Goal: Task Accomplishment & Management: Complete application form

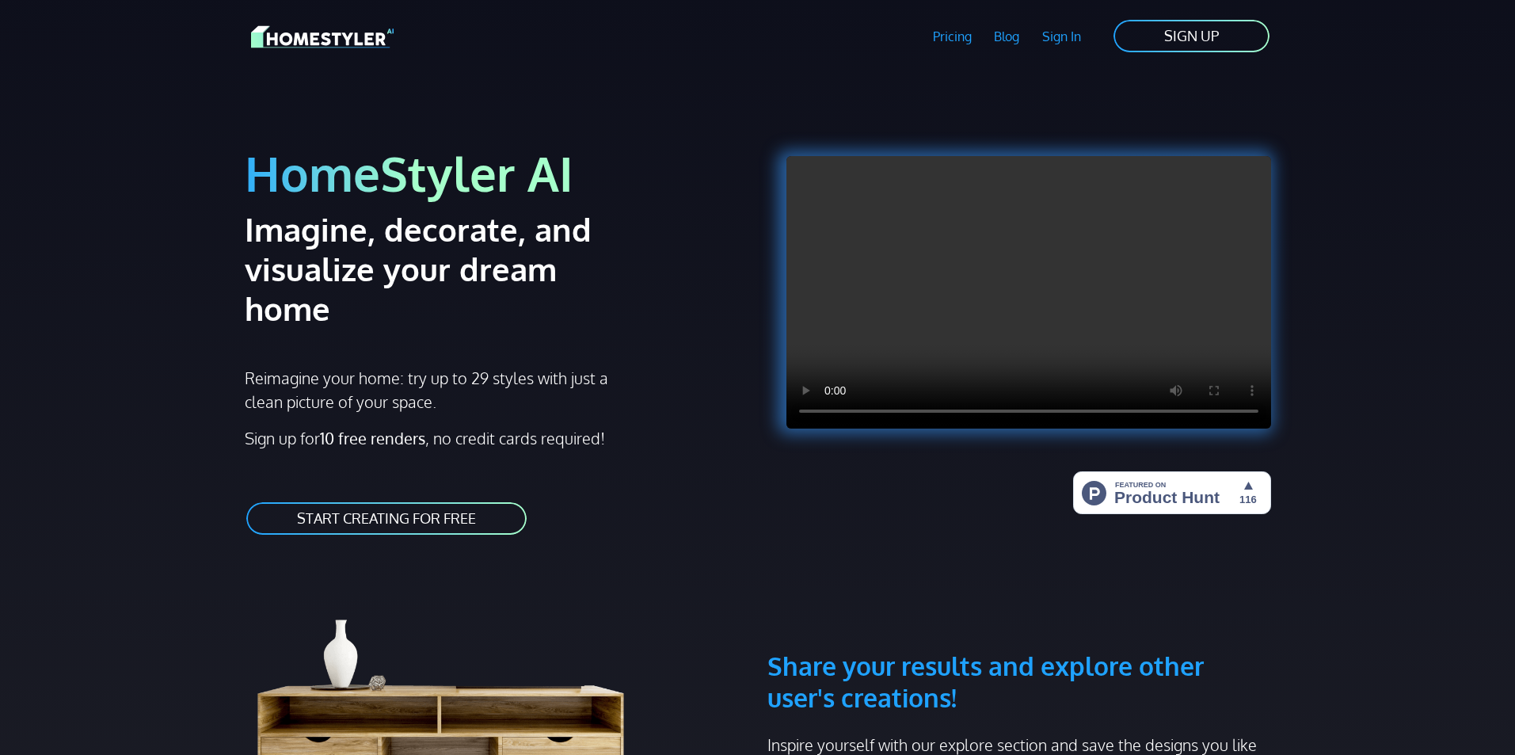
scroll to position [79, 0]
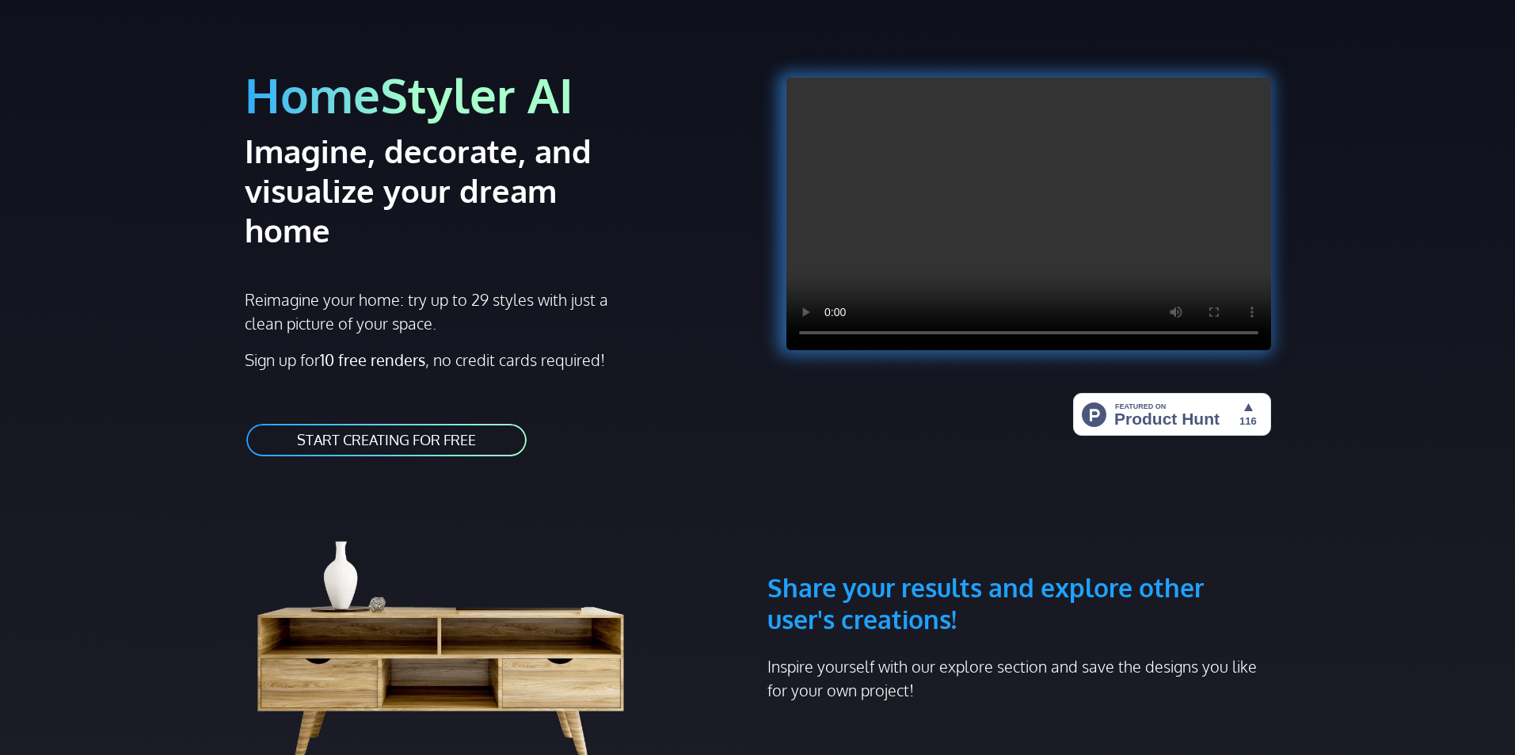
click at [471, 367] on div "HomeStyler AI Imagine, decorate, and visualize your dream home Reimagine your h…" at bounding box center [496, 245] width 523 height 462
click at [497, 420] on div "HomeStyler AI Imagine, decorate, and visualize your dream home Reimagine your h…" at bounding box center [496, 245] width 523 height 462
click at [485, 422] on link "START CREATING FOR FREE" at bounding box center [386, 440] width 283 height 36
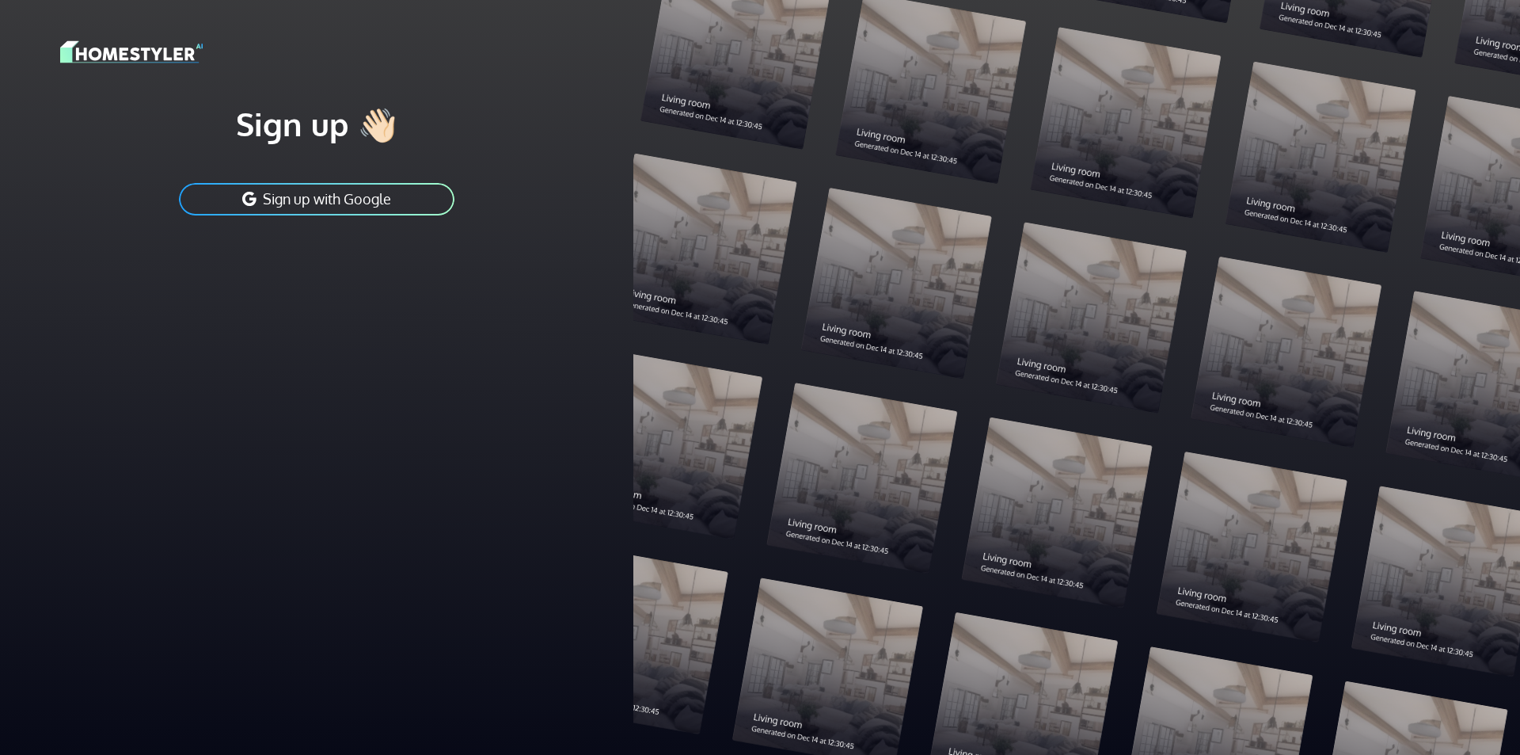
click at [1186, 329] on div at bounding box center [1076, 377] width 887 height 755
drag, startPoint x: 1229, startPoint y: 336, endPoint x: 1204, endPoint y: 382, distance: 52.8
click at [1230, 336] on div at bounding box center [1076, 377] width 887 height 755
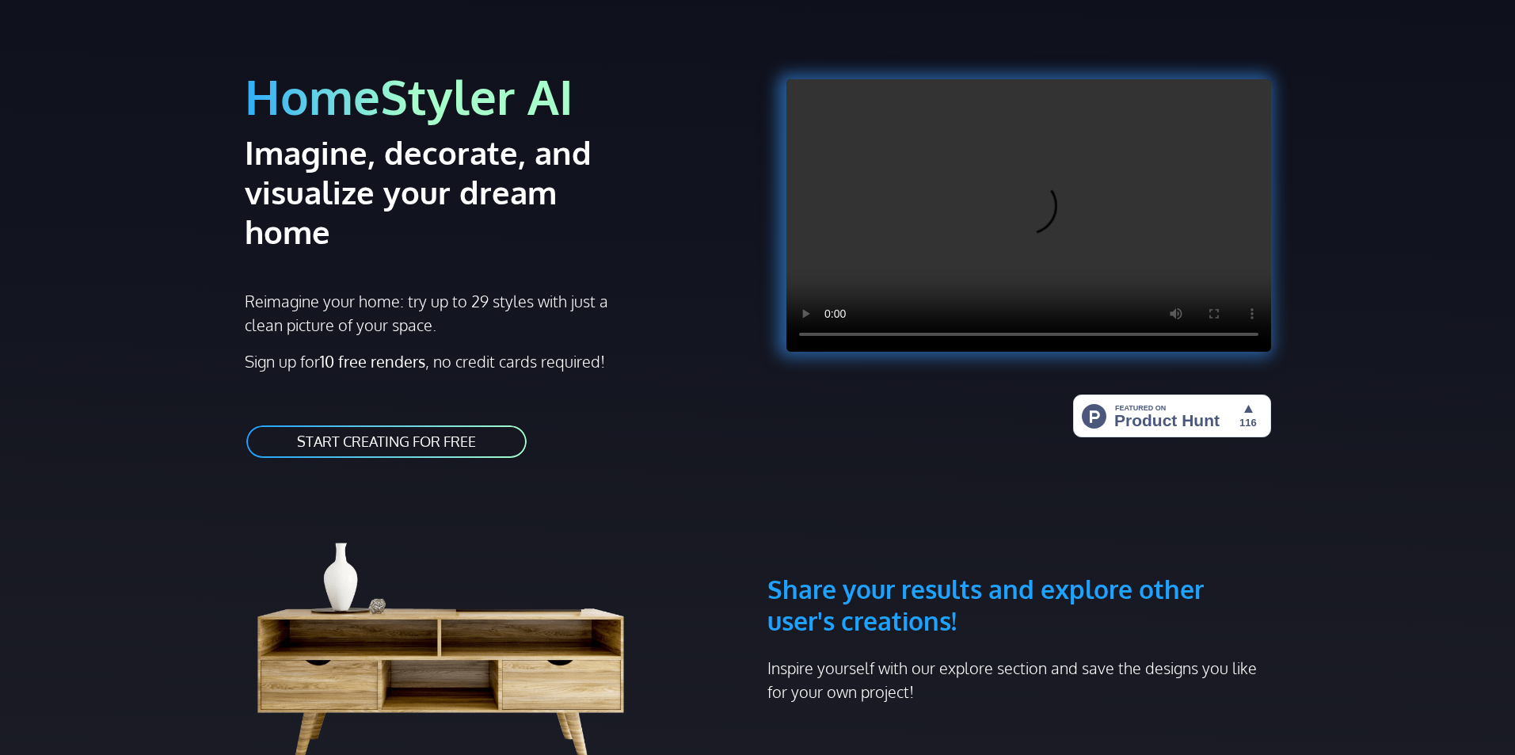
scroll to position [79, 0]
